Goal: Task Accomplishment & Management: Manage account settings

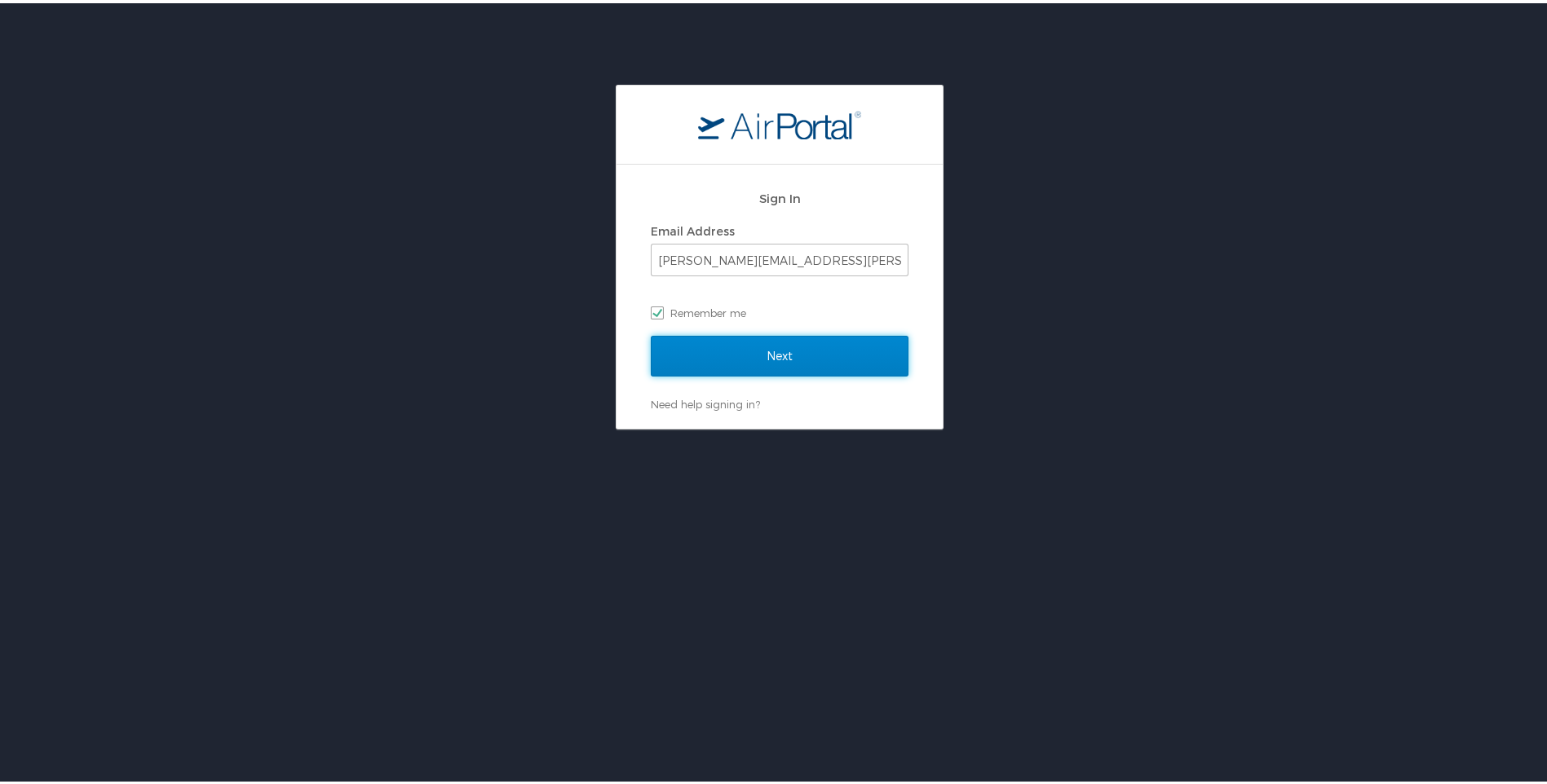
click at [786, 346] on input "Next" at bounding box center [779, 353] width 257 height 41
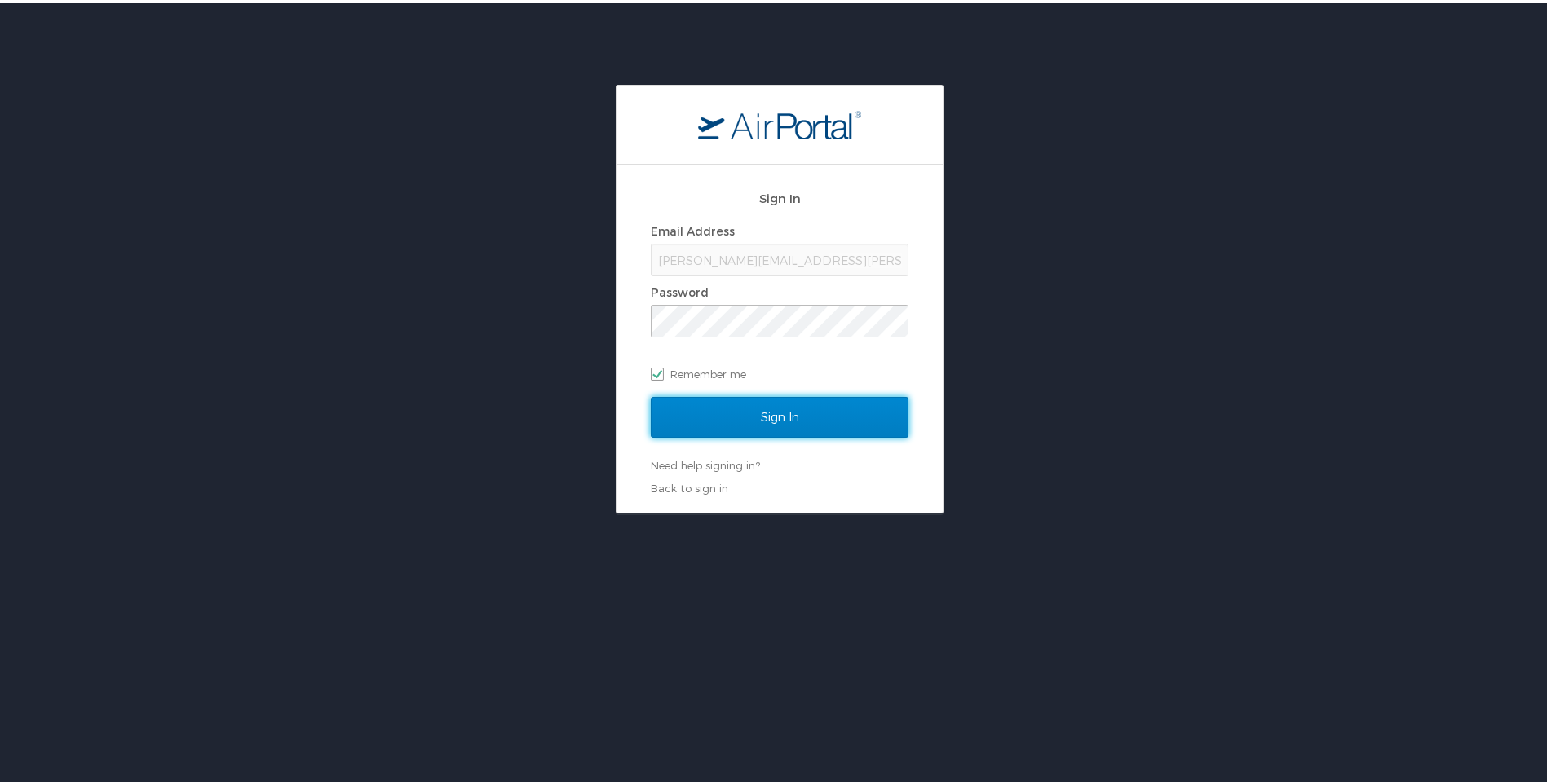
click at [744, 404] on input "Sign In" at bounding box center [779, 414] width 257 height 41
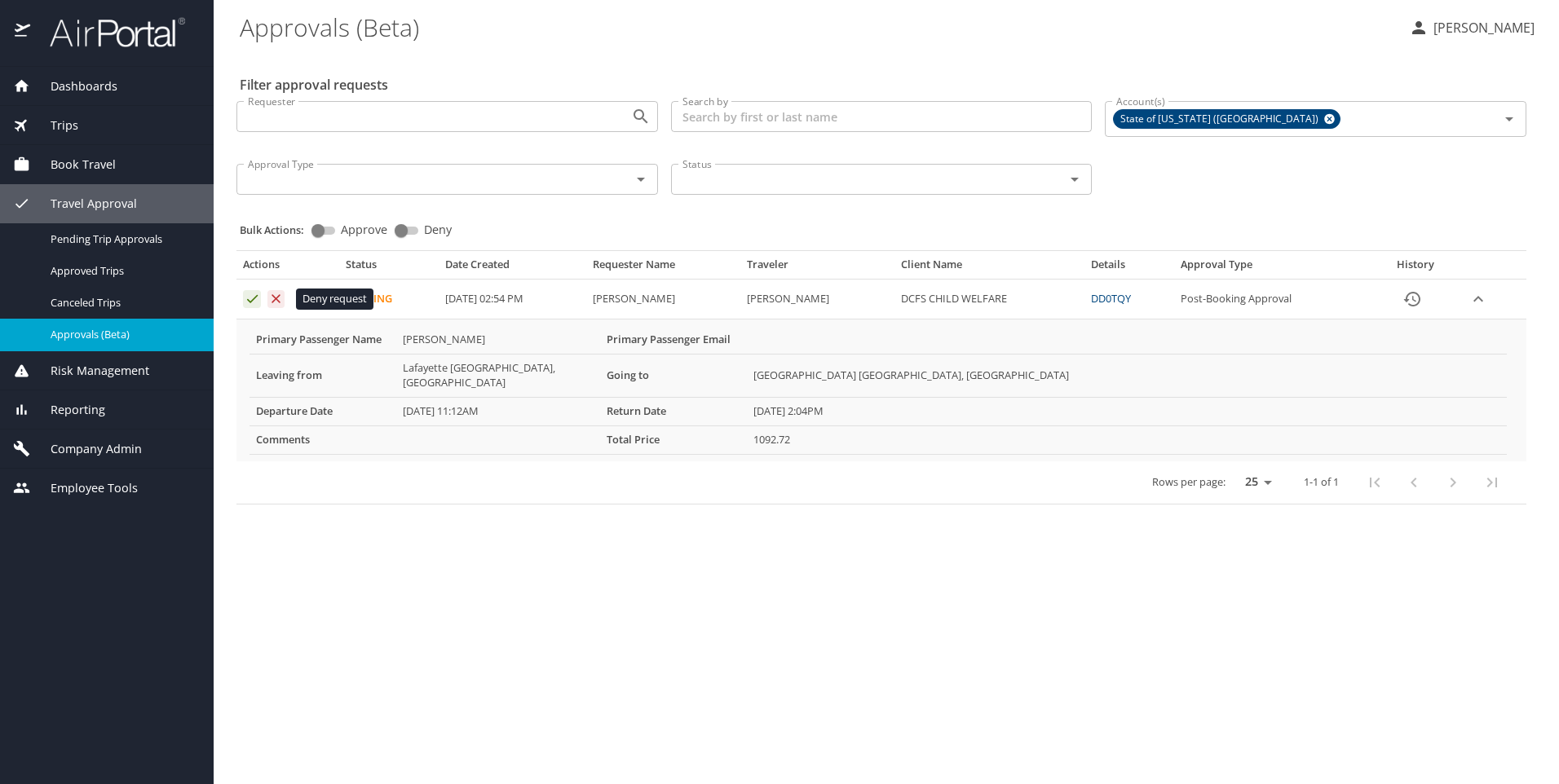
click at [277, 298] on icon "Approval table" at bounding box center [277, 298] width 9 height 9
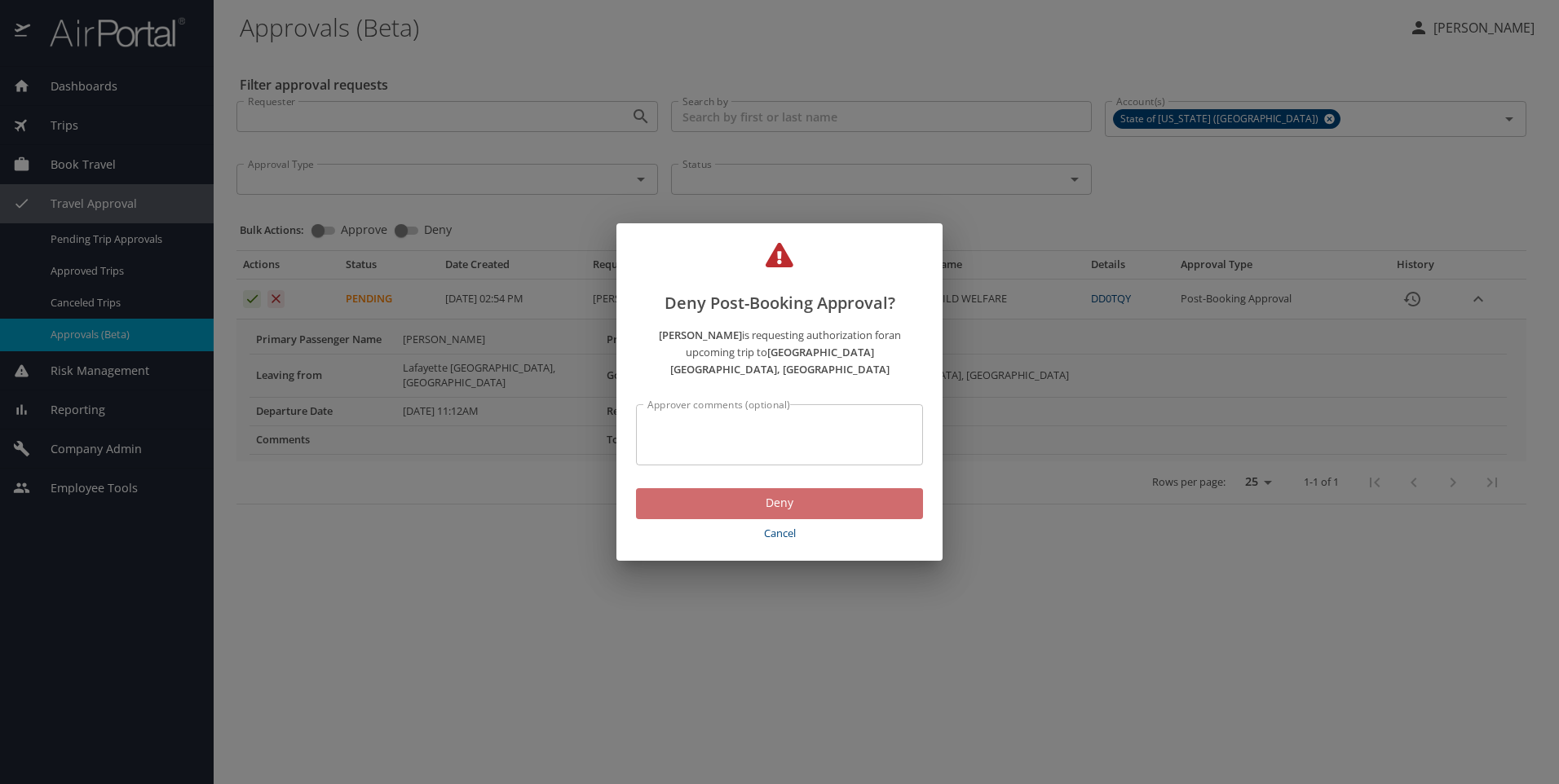
click at [728, 493] on span "Deny" at bounding box center [779, 502] width 261 height 20
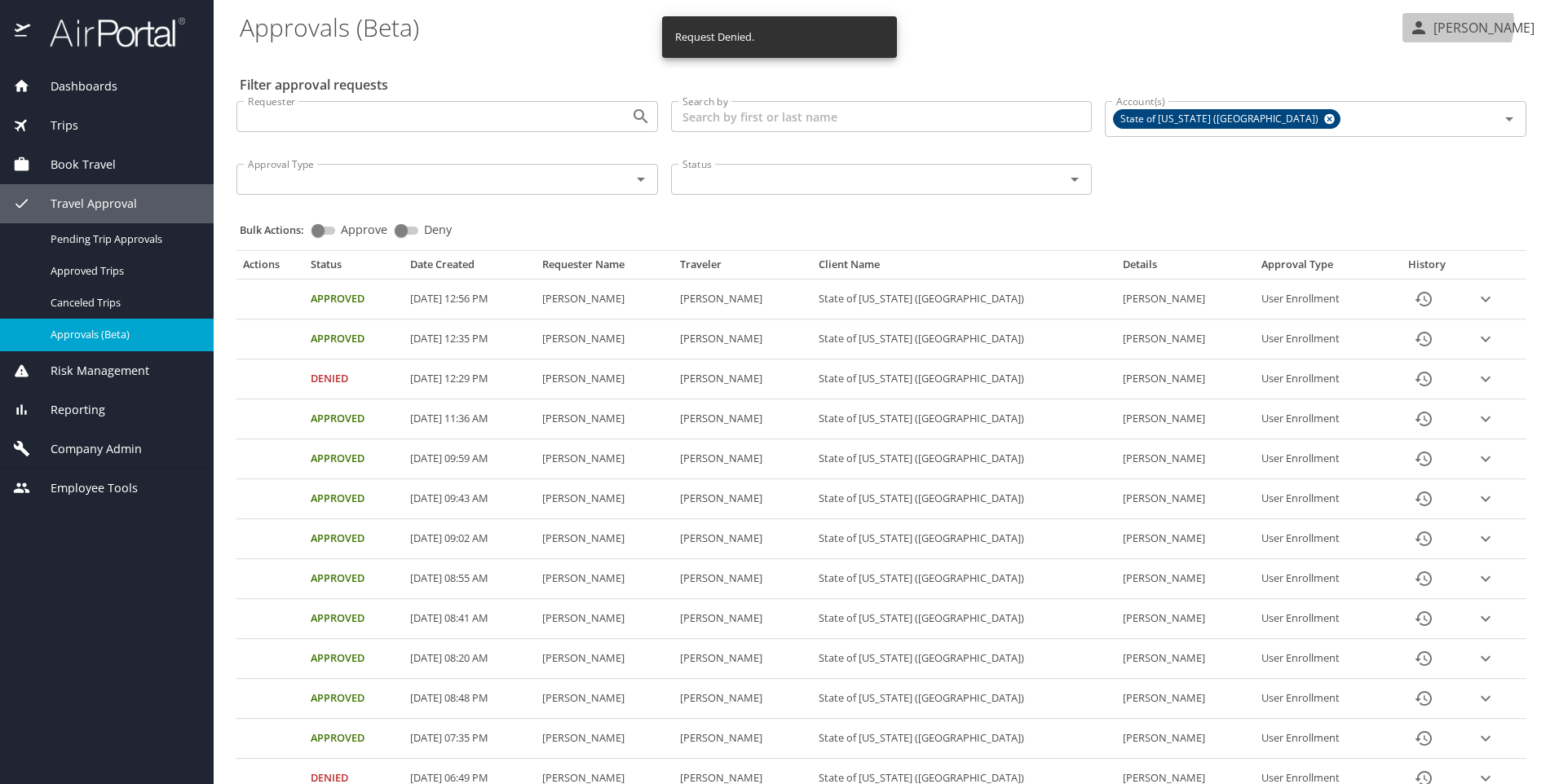
click at [1462, 24] on p "[PERSON_NAME]" at bounding box center [1481, 27] width 106 height 19
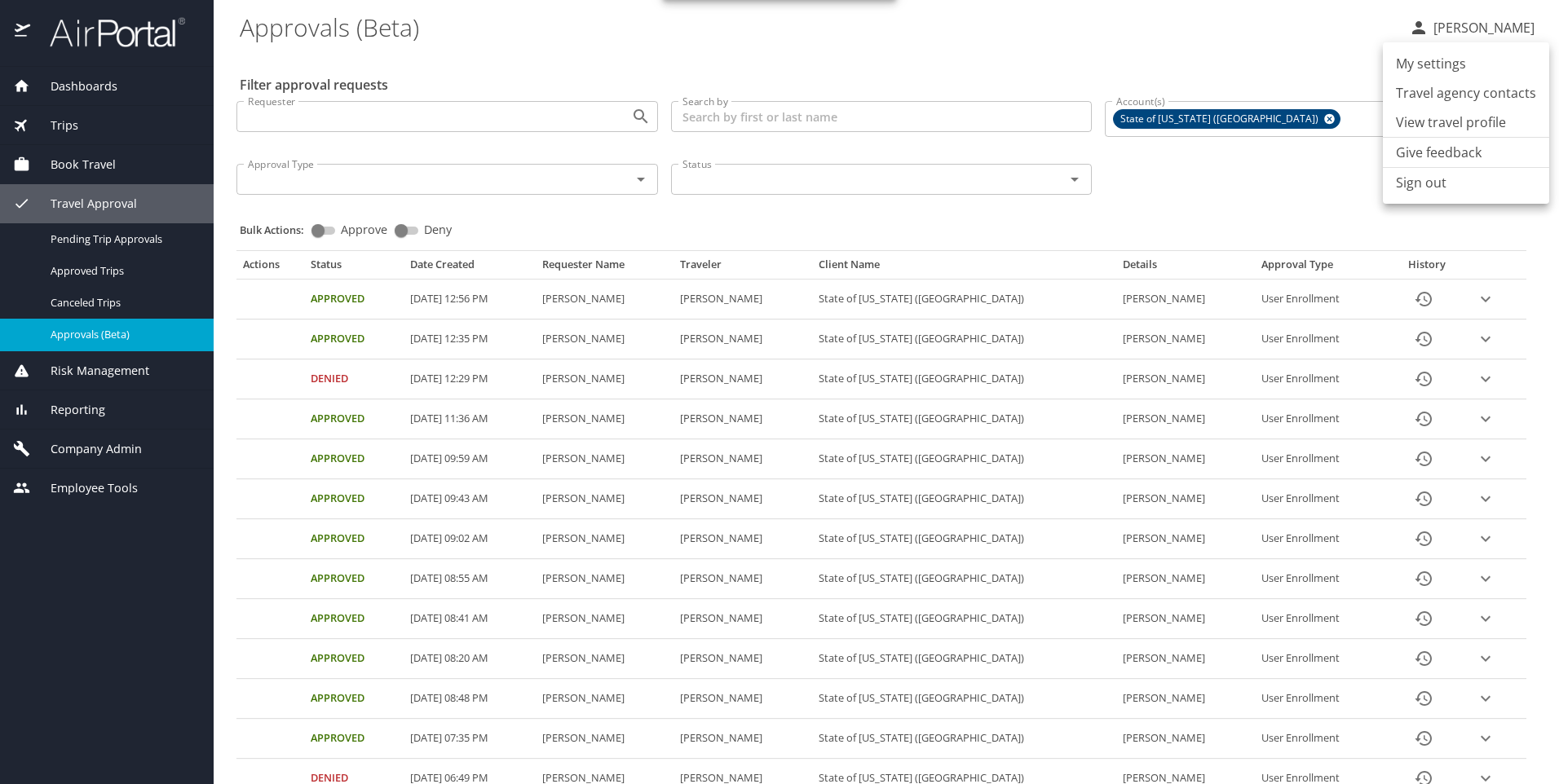
click at [1408, 189] on li "Sign out" at bounding box center [1466, 183] width 166 height 30
